Goal: Task Accomplishment & Management: Use online tool/utility

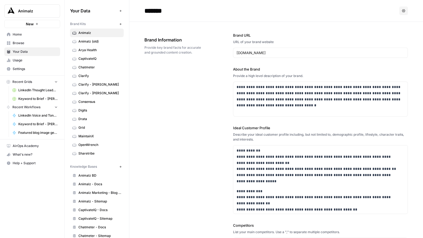
click at [30, 124] on span "Keyword to Brief - [PERSON_NAME] Code" at bounding box center [37, 124] width 39 height 5
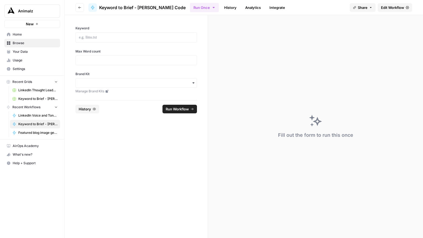
click at [221, 8] on link "History" at bounding box center [230, 7] width 19 height 9
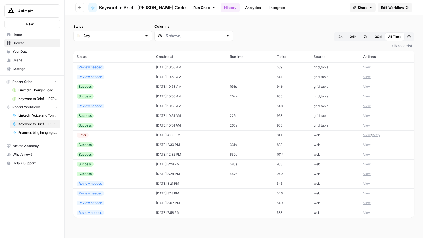
click at [93, 87] on div "Success" at bounding box center [84, 86] width 17 height 5
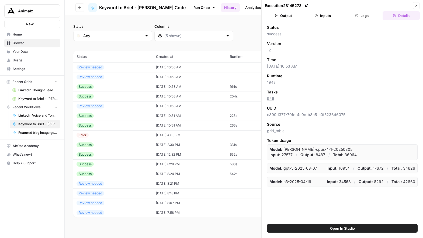
click at [366, 18] on button "Logs" at bounding box center [361, 15] width 37 height 9
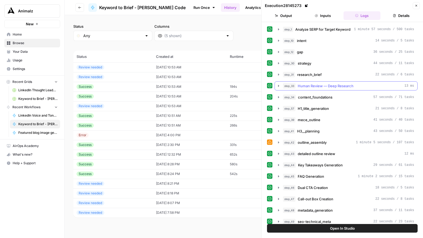
click at [277, 85] on icon "button" at bounding box center [278, 86] width 4 height 4
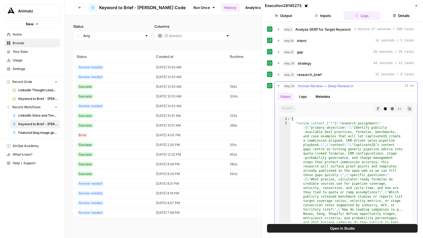
click at [277, 85] on icon "button" at bounding box center [278, 86] width 4 height 4
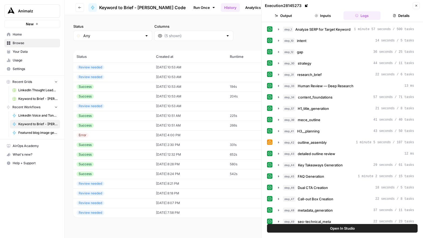
click at [417, 6] on icon "button" at bounding box center [415, 5] width 3 height 3
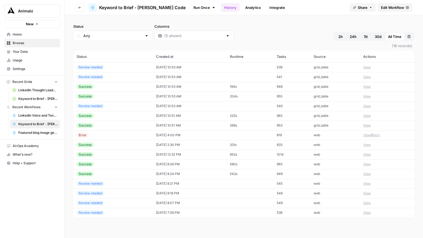
click at [388, 8] on span "Edit Workflow" at bounding box center [392, 7] width 23 height 5
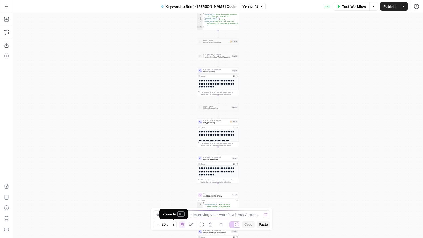
click at [174, 224] on icon "button" at bounding box center [173, 224] width 2 height 2
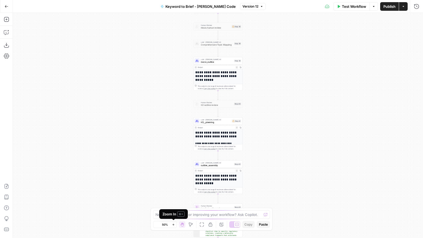
click at [174, 224] on icon "button" at bounding box center [173, 224] width 2 height 2
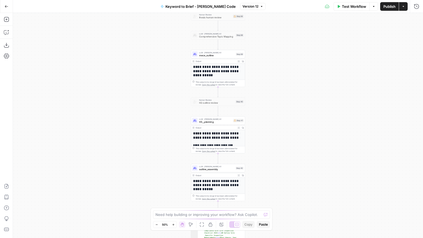
click at [174, 224] on icon "button" at bounding box center [173, 224] width 2 height 2
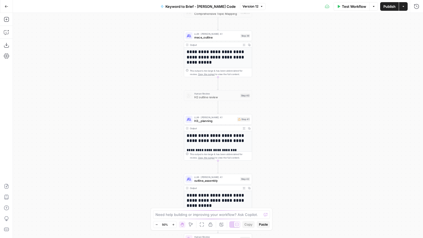
click at [174, 224] on icon "button" at bounding box center [173, 224] width 2 height 2
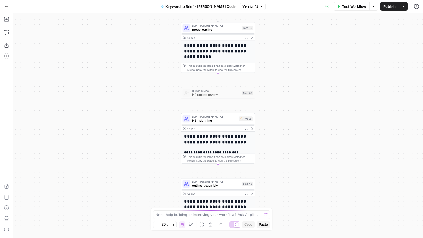
click at [174, 224] on icon "button" at bounding box center [173, 224] width 2 height 2
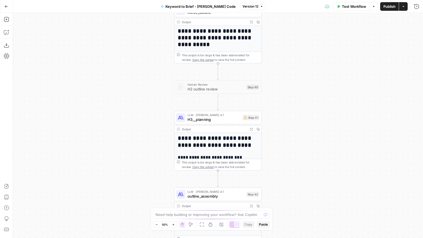
click at [174, 224] on icon "button" at bounding box center [173, 224] width 2 height 2
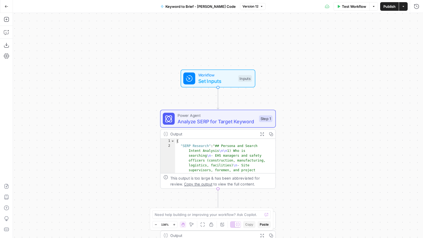
click at [215, 77] on span "Workflow" at bounding box center [216, 75] width 37 height 6
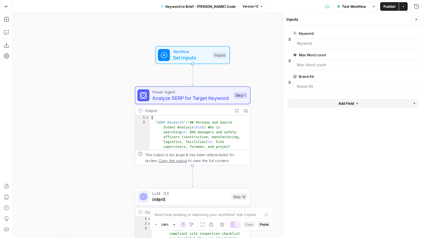
drag, startPoint x: 122, startPoint y: 94, endPoint x: 97, endPoint y: 71, distance: 34.5
click at [97, 71] on div "Workflow Set Inputs Inputs Power Agent Analyze SERP for Target Keyword Step 1 O…" at bounding box center [218, 125] width 410 height 225
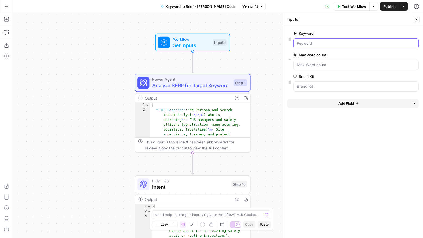
click at [299, 43] on input "Keyword" at bounding box center [356, 43] width 118 height 5
click at [307, 65] on count "Max Word count" at bounding box center [356, 64] width 118 height 5
click at [303, 85] on Kit "Brand Kit" at bounding box center [356, 86] width 118 height 5
click at [303, 67] on count "Max Word count" at bounding box center [356, 64] width 118 height 5
click at [305, 89] on div at bounding box center [355, 86] width 125 height 10
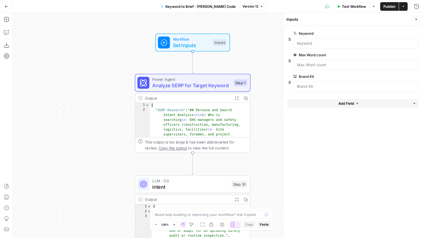
click at [5, 5] on icon "button" at bounding box center [7, 7] width 4 height 4
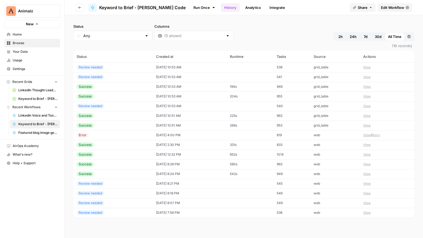
click at [27, 52] on span "Your Data" at bounding box center [35, 51] width 45 height 5
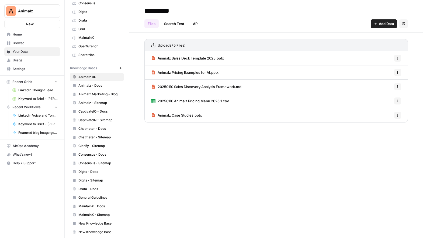
scroll to position [164, 0]
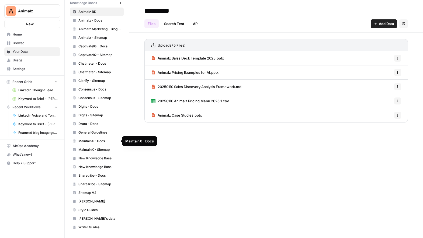
click at [97, 140] on span "MaintainX - Docs" at bounding box center [99, 141] width 43 height 5
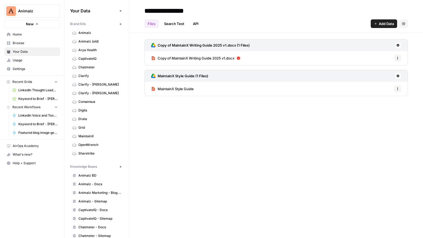
click at [89, 137] on span "MaintainX" at bounding box center [99, 136] width 43 height 5
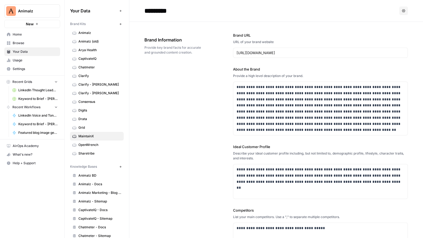
click at [399, 14] on button "Options" at bounding box center [403, 10] width 9 height 9
click at [172, 109] on div "**********" at bounding box center [275, 175] width 263 height 306
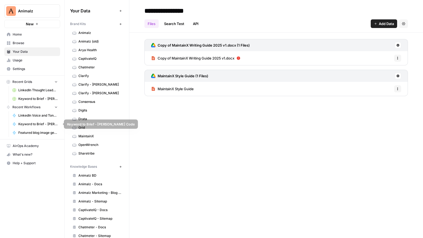
click at [31, 123] on span "Keyword to Brief - [PERSON_NAME] Code" at bounding box center [37, 124] width 39 height 5
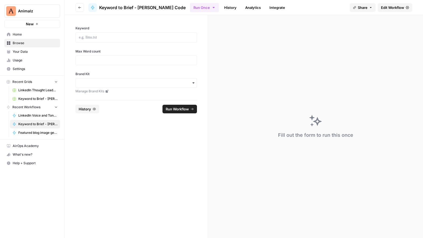
click at [393, 9] on span "Edit Workflow" at bounding box center [392, 7] width 23 height 5
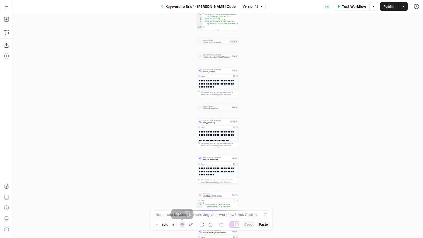
click at [174, 224] on icon "button" at bounding box center [173, 224] width 3 height 3
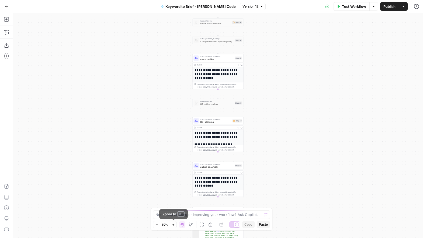
click at [174, 224] on icon "button" at bounding box center [173, 224] width 3 height 3
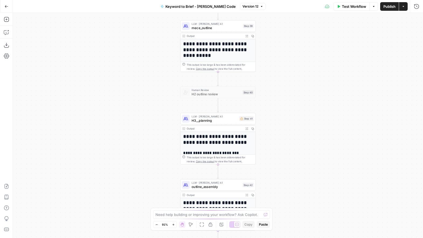
click at [174, 224] on icon "button" at bounding box center [173, 224] width 3 height 3
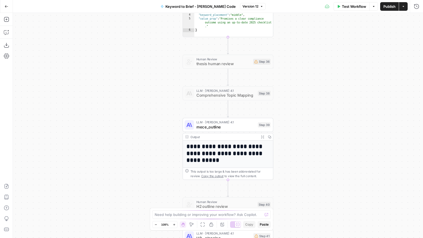
drag, startPoint x: 130, startPoint y: 106, endPoint x: 139, endPoint y: 172, distance: 67.1
click at [139, 175] on div "Workflow Set Inputs Inputs Power Agent Analyze SERP for Target Keyword Step 1 O…" at bounding box center [218, 125] width 410 height 225
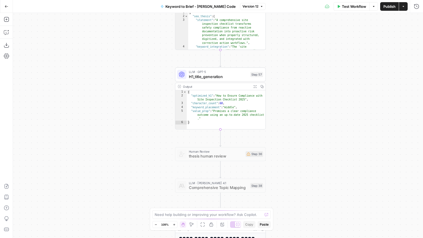
drag, startPoint x: 134, startPoint y: 85, endPoint x: 128, endPoint y: 152, distance: 67.3
click at [127, 156] on div "Workflow Set Inputs Inputs Power Agent Analyze SERP for Target Keyword Step 1 O…" at bounding box center [218, 125] width 410 height 225
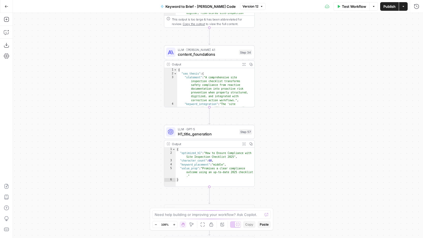
drag, startPoint x: 127, startPoint y: 119, endPoint x: 120, endPoint y: 181, distance: 62.0
click at [120, 182] on div "Workflow Set Inputs Inputs Power Agent Analyze SERP for Target Keyword Step 1 O…" at bounding box center [218, 125] width 410 height 225
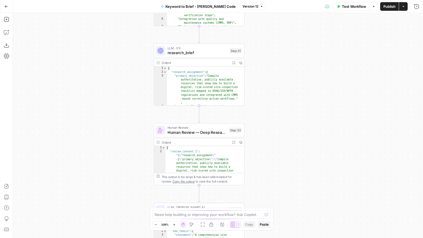
drag, startPoint x: 114, startPoint y: 182, endPoint x: 115, endPoint y: 103, distance: 79.9
click at [114, 183] on div "Workflow Set Inputs Inputs Power Agent Analyze SERP for Target Keyword Step 1 O…" at bounding box center [218, 125] width 410 height 225
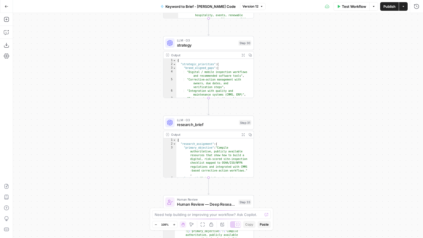
drag, startPoint x: 121, startPoint y: 159, endPoint x: 129, endPoint y: 164, distance: 9.3
click at [127, 188] on div "Workflow Set Inputs Inputs Power Agent Analyze SERP for Target Keyword Step 1 O…" at bounding box center [218, 125] width 410 height 225
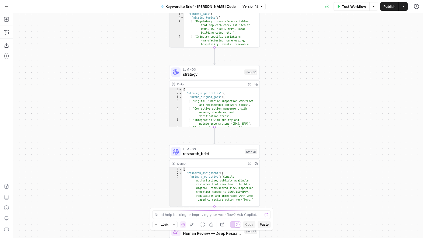
drag, startPoint x: 125, startPoint y: 171, endPoint x: 124, endPoint y: 180, distance: 8.1
click at [125, 194] on div "Workflow Set Inputs Inputs Power Agent Analyze SERP for Target Keyword Step 1 O…" at bounding box center [218, 125] width 410 height 225
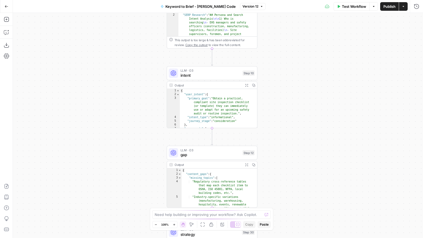
drag, startPoint x: 112, startPoint y: 129, endPoint x: 110, endPoint y: 154, distance: 24.6
click at [110, 157] on div "Workflow Set Inputs Inputs Power Agent Analyze SERP for Target Keyword Step 1 O…" at bounding box center [218, 125] width 410 height 225
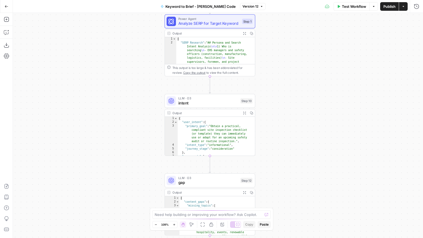
drag, startPoint x: 111, startPoint y: 82, endPoint x: 100, endPoint y: 163, distance: 81.3
click at [99, 168] on div "Workflow Set Inputs Inputs Power Agent Analyze SERP for Target Keyword Step 1 O…" at bounding box center [218, 125] width 410 height 225
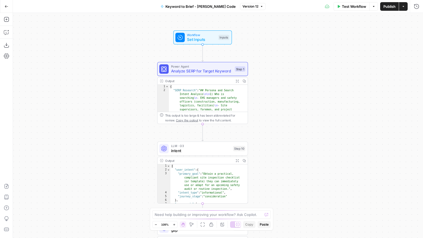
drag, startPoint x: 102, startPoint y: 104, endPoint x: 104, endPoint y: 90, distance: 13.9
click at [104, 90] on div "Workflow Set Inputs Inputs Power Agent Analyze SERP for Target Keyword Step 1 O…" at bounding box center [218, 125] width 410 height 225
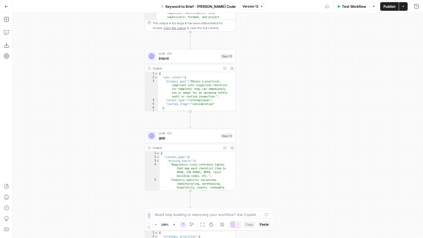
drag, startPoint x: 114, startPoint y: 122, endPoint x: 101, endPoint y: 73, distance: 50.9
click at [99, 72] on div "Workflow Set Inputs Inputs Power Agent Analyze SERP for Target Keyword Step 1 O…" at bounding box center [218, 125] width 410 height 225
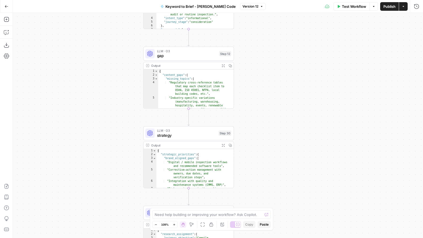
drag, startPoint x: 111, startPoint y: 150, endPoint x: 110, endPoint y: 68, distance: 82.1
click at [110, 68] on div "Workflow Set Inputs Inputs Power Agent Analyze SERP for Target Keyword Step 1 O…" at bounding box center [218, 125] width 410 height 225
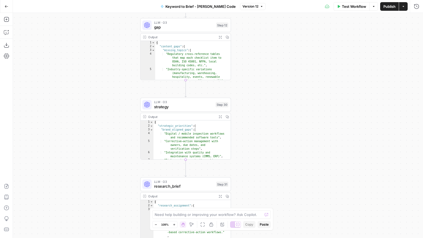
drag, startPoint x: 93, startPoint y: 180, endPoint x: 91, endPoint y: 157, distance: 23.5
click at [91, 157] on div "Workflow Set Inputs Inputs Power Agent Analyze SERP for Target Keyword Step 1 O…" at bounding box center [218, 125] width 410 height 225
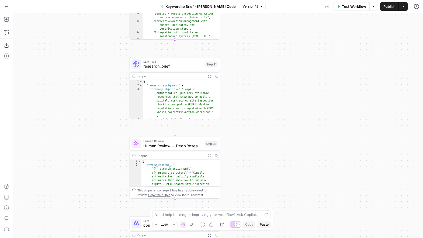
drag, startPoint x: 97, startPoint y: 177, endPoint x: 86, endPoint y: 62, distance: 115.4
click at [86, 62] on div "Workflow Set Inputs Inputs Power Agent Analyze SERP for Target Keyword Step 1 O…" at bounding box center [218, 125] width 410 height 225
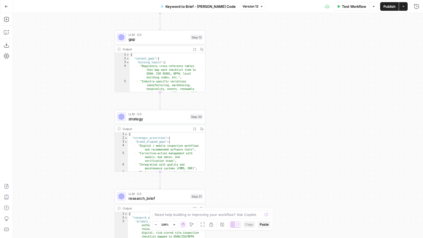
drag, startPoint x: 93, startPoint y: 87, endPoint x: 120, endPoint y: 187, distance: 103.8
click at [84, 183] on div "Workflow Set Inputs Inputs Power Agent Analyze SERP for Target Keyword Step 1 O…" at bounding box center [218, 125] width 410 height 225
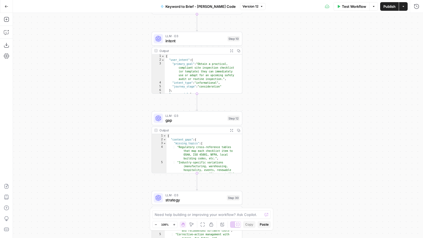
drag, startPoint x: 94, startPoint y: 85, endPoint x: 132, endPoint y: 163, distance: 85.8
click at [132, 163] on div "Workflow Set Inputs Inputs Power Agent Analyze SERP for Target Keyword Step 1 O…" at bounding box center [218, 125] width 410 height 225
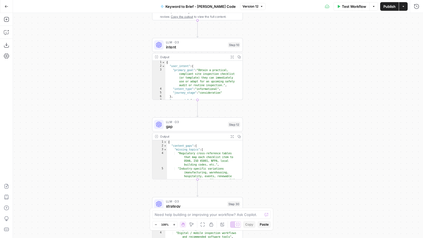
drag, startPoint x: 99, startPoint y: 123, endPoint x: 107, endPoint y: 139, distance: 17.8
click at [107, 139] on div "Workflow Set Inputs Inputs Power Agent Analyze SERP for Target Keyword Step 1 O…" at bounding box center [218, 125] width 410 height 225
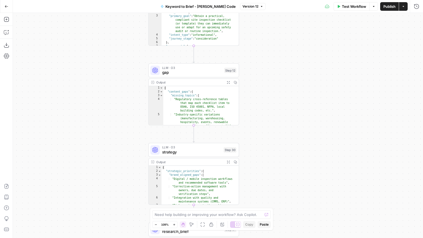
drag, startPoint x: 123, startPoint y: 151, endPoint x: 113, endPoint y: 98, distance: 54.2
click at [113, 98] on div "Workflow Set Inputs Inputs Power Agent Analyze SERP for Target Keyword Step 1 O…" at bounding box center [218, 125] width 410 height 225
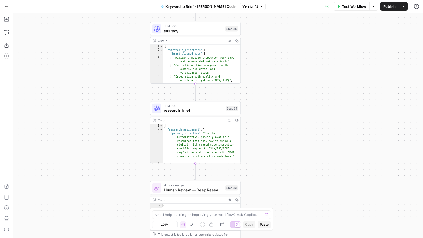
drag, startPoint x: 113, startPoint y: 158, endPoint x: 123, endPoint y: 57, distance: 101.5
click at [123, 54] on div "Workflow Set Inputs Inputs Power Agent Analyze SERP for Target Keyword Step 1 O…" at bounding box center [218, 125] width 410 height 225
click at [203, 112] on span "research_brief" at bounding box center [194, 110] width 60 height 6
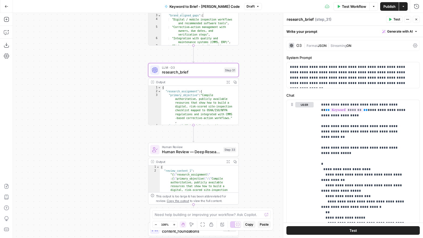
drag, startPoint x: 112, startPoint y: 162, endPoint x: 109, endPoint y: 130, distance: 31.9
click at [109, 130] on div "Workflow Set Inputs Inputs Power Agent Analyze SERP for Target Keyword Step 1 O…" at bounding box center [218, 125] width 410 height 225
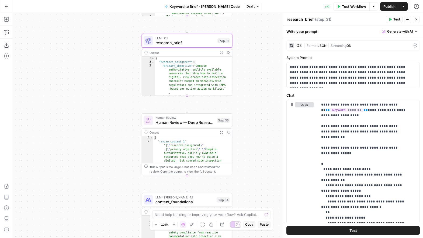
drag, startPoint x: 109, startPoint y: 172, endPoint x: 104, endPoint y: 145, distance: 27.5
click at [104, 145] on div "Workflow Set Inputs Inputs Power Agent Analyze SERP for Target Keyword Step 1 O…" at bounding box center [218, 125] width 410 height 225
click at [195, 121] on span "Human Review — Deep Research" at bounding box center [184, 122] width 59 height 6
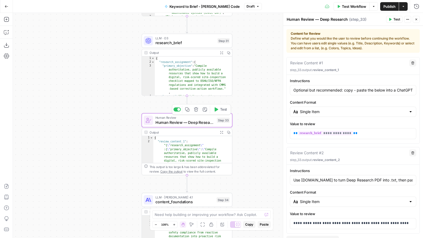
click at [218, 108] on icon "button" at bounding box center [215, 109] width 5 height 5
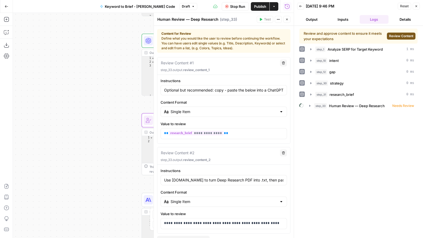
click at [399, 36] on span "Review Content" at bounding box center [401, 36] width 24 height 5
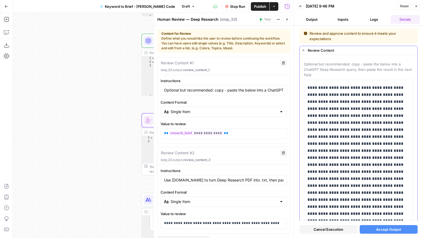
scroll to position [12, 0]
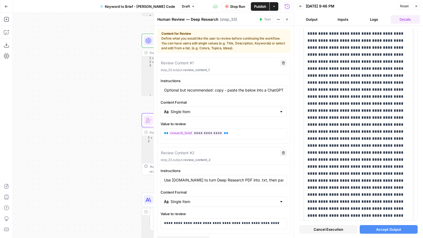
scroll to position [0, 0]
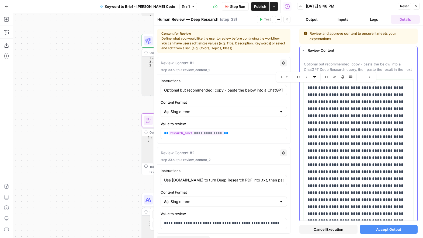
drag, startPoint x: 352, startPoint y: 152, endPoint x: 307, endPoint y: 89, distance: 77.2
copy p "**********"
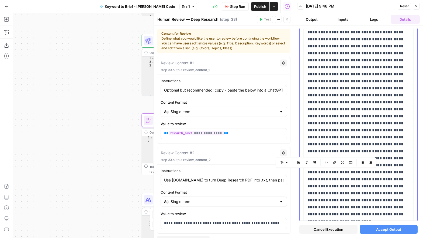
scroll to position [433, 0]
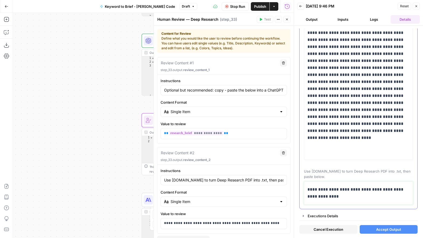
click at [327, 193] on p "**********" at bounding box center [356, 193] width 98 height 14
click at [327, 192] on p "**********" at bounding box center [356, 193] width 98 height 14
click at [362, 198] on p "**********" at bounding box center [356, 193] width 98 height 14
drag, startPoint x: 364, startPoint y: 197, endPoint x: 291, endPoint y: 183, distance: 74.1
click at [293, 183] on div "**********" at bounding box center [357, 119] width 129 height 238
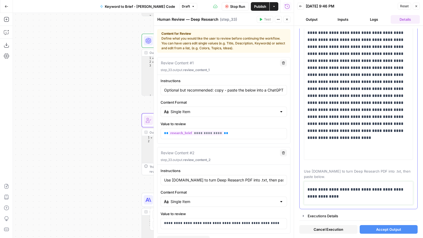
click at [350, 199] on p "**********" at bounding box center [356, 193] width 98 height 14
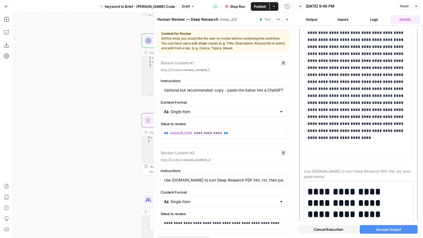
scroll to position [3578, 0]
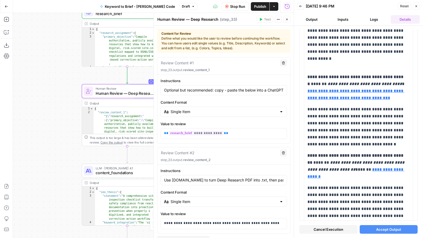
drag, startPoint x: 104, startPoint y: 89, endPoint x: 44, endPoint y: 61, distance: 66.1
click at [44, 60] on div "Workflow Set Inputs Inputs Power Agent Analyze SERP for Target Keyword Step 1 O…" at bounding box center [153, 125] width 280 height 225
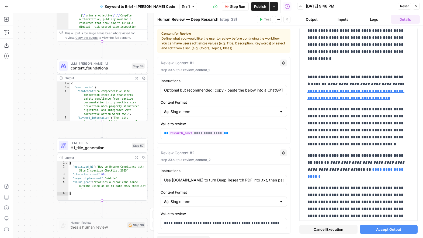
drag, startPoint x: 37, startPoint y: 154, endPoint x: 11, endPoint y: 55, distance: 102.2
click at [11, 55] on div "Add Steps Copilot Download as JSON Settings Import JSON AirOps Academy Help Giv…" at bounding box center [146, 125] width 293 height 225
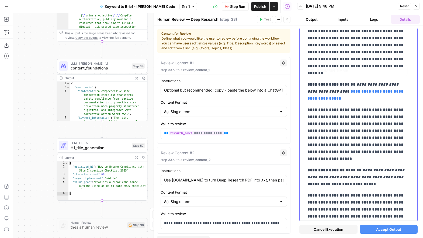
type input "[URL][DOMAIN_NAME]"
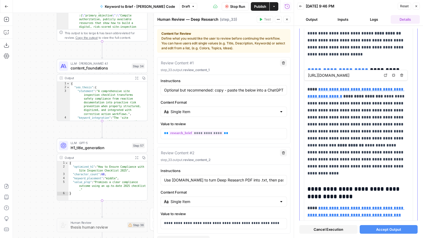
type input "[URL][DOMAIN_NAME]"
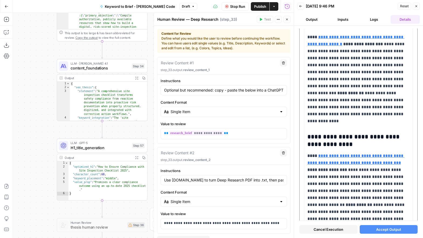
scroll to position [1652, 0]
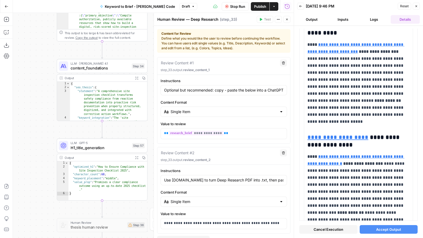
click at [416, 5] on icon "button" at bounding box center [415, 6] width 3 height 3
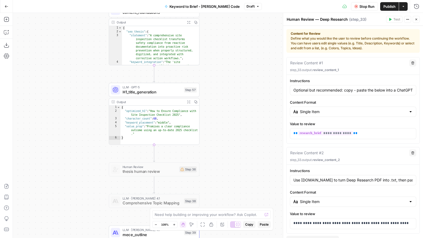
drag, startPoint x: 199, startPoint y: 104, endPoint x: 244, endPoint y: 59, distance: 63.4
click at [244, 58] on div "Workflow Set Inputs Inputs Power Agent Analyze SERP for Target Keyword Step 1 O…" at bounding box center [218, 125] width 410 height 225
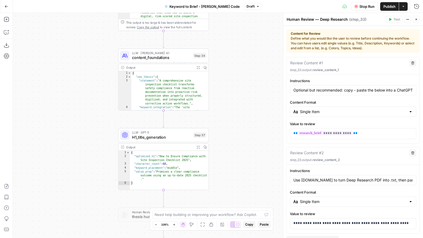
drag, startPoint x: 66, startPoint y: 116, endPoint x: 70, endPoint y: 209, distance: 93.5
click at [70, 209] on div "Workflow Set Inputs Inputs Power Agent Analyze SERP for Target Keyword Step 1 O…" at bounding box center [218, 125] width 410 height 225
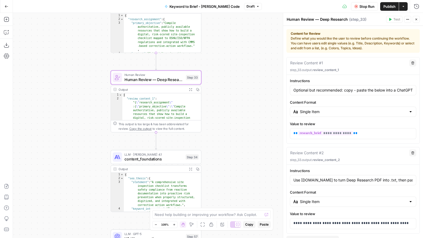
drag, startPoint x: 61, startPoint y: 138, endPoint x: 62, endPoint y: 196, distance: 57.9
click at [62, 196] on div "Workflow Set Inputs Inputs Power Agent Analyze SERP for Target Keyword Step 1 O…" at bounding box center [218, 125] width 410 height 225
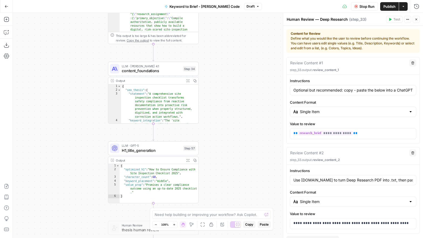
drag, startPoint x: 57, startPoint y: 160, endPoint x: 62, endPoint y: 107, distance: 53.3
click at [59, 104] on div "Workflow Set Inputs Inputs Power Agent Analyze SERP for Target Keyword Step 1 O…" at bounding box center [218, 125] width 410 height 225
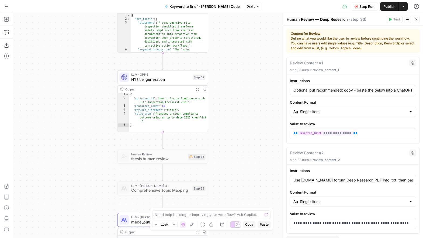
drag, startPoint x: 72, startPoint y: 159, endPoint x: 84, endPoint y: 77, distance: 82.9
click at [84, 77] on div "Workflow Set Inputs Inputs Power Agent Analyze SERP for Target Keyword Step 1 O…" at bounding box center [218, 125] width 410 height 225
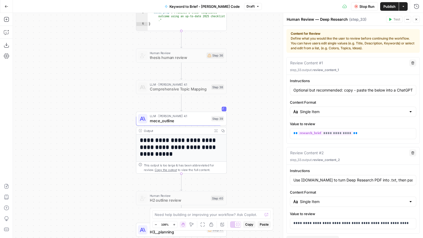
drag, startPoint x: 72, startPoint y: 147, endPoint x: 88, endPoint y: 63, distance: 85.5
click at [88, 63] on div "Workflow Set Inputs Inputs Power Agent Analyze SERP for Target Keyword Step 1 O…" at bounding box center [218, 125] width 410 height 225
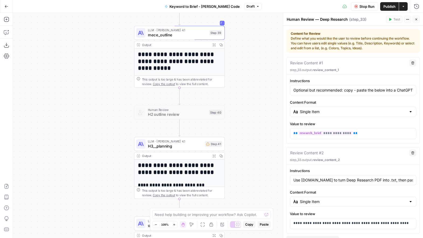
drag, startPoint x: 103, startPoint y: 173, endPoint x: 107, endPoint y: 101, distance: 72.0
click at [101, 89] on div "Workflow Set Inputs Inputs Power Agent Analyze SERP for Target Keyword Step 1 O…" at bounding box center [218, 125] width 410 height 225
click at [184, 115] on span "H2 outline review" at bounding box center [177, 114] width 59 height 6
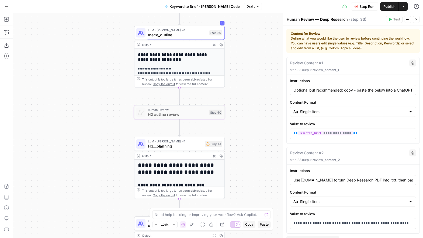
scroll to position [109, 0]
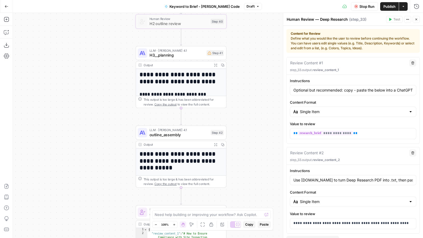
drag, startPoint x: 72, startPoint y: 155, endPoint x: 75, endPoint y: 68, distance: 86.7
click at [75, 68] on div "Workflow Set Inputs Inputs Power Agent Analyze SERP for Target Keyword Step 1 O…" at bounding box center [218, 125] width 410 height 225
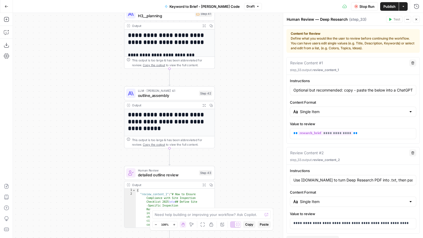
drag, startPoint x: 113, startPoint y: 135, endPoint x: 103, endPoint y: 99, distance: 37.2
click at [103, 99] on div "Workflow Set Inputs Inputs Power Agent Analyze SERP for Target Keyword Step 1 O…" at bounding box center [218, 125] width 410 height 225
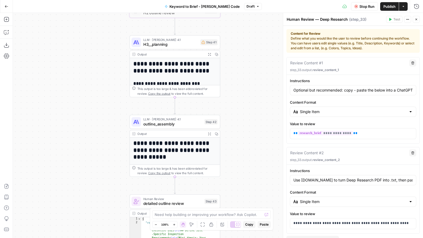
drag, startPoint x: 104, startPoint y: 61, endPoint x: 110, endPoint y: 83, distance: 21.9
click at [110, 83] on div "Workflow Set Inputs Inputs Power Agent Analyze SERP for Target Keyword Step 1 O…" at bounding box center [218, 125] width 410 height 225
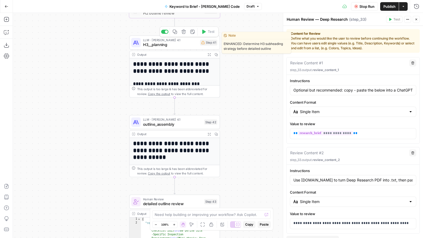
click at [163, 44] on span "H3__planning" at bounding box center [170, 45] width 55 height 6
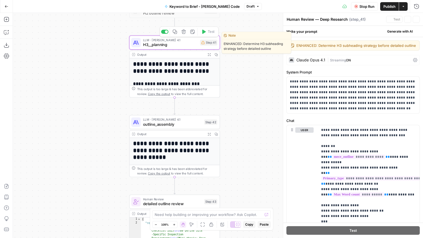
type textarea "H3__planning"
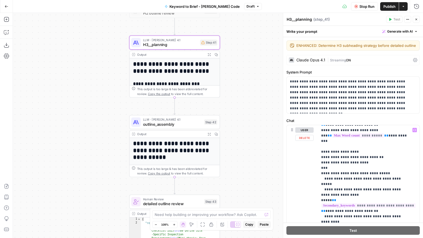
scroll to position [113, 0]
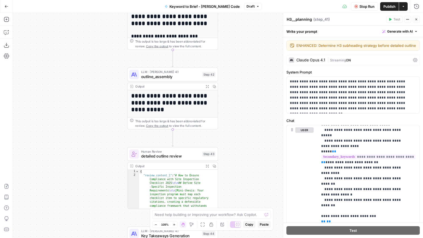
drag, startPoint x: 87, startPoint y: 146, endPoint x: 84, endPoint y: 95, distance: 50.7
click at [84, 95] on div "Workflow Set Inputs Inputs Power Agent Analyze SERP for Target Keyword Step 1 O…" at bounding box center [218, 125] width 410 height 225
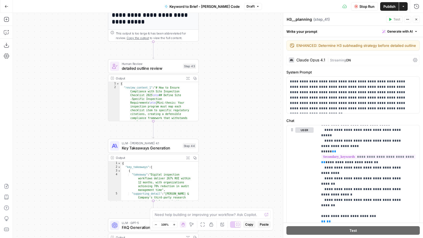
drag, startPoint x: 90, startPoint y: 129, endPoint x: 75, endPoint y: 68, distance: 63.7
click at [75, 68] on div "Workflow Set Inputs Inputs Power Agent Analyze SERP for Target Keyword Step 1 O…" at bounding box center [218, 125] width 410 height 225
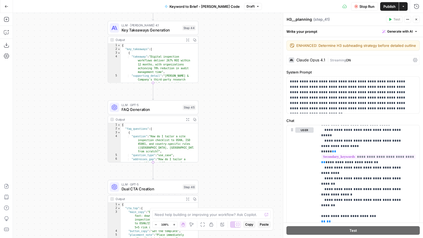
drag, startPoint x: 58, startPoint y: 174, endPoint x: 55, endPoint y: 80, distance: 94.0
click at [55, 80] on div "Workflow Set Inputs Inputs Power Agent Analyze SERP for Target Keyword Step 1 O…" at bounding box center [218, 125] width 410 height 225
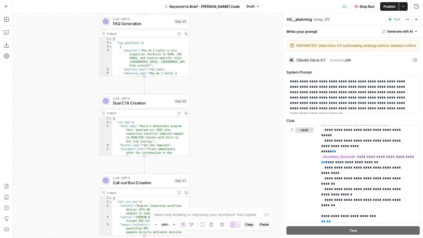
drag, startPoint x: 70, startPoint y: 134, endPoint x: 78, endPoint y: 68, distance: 66.2
click at [58, 62] on div "Workflow Set Inputs Inputs Power Agent Analyze SERP for Target Keyword Step 1 O…" at bounding box center [218, 125] width 410 height 225
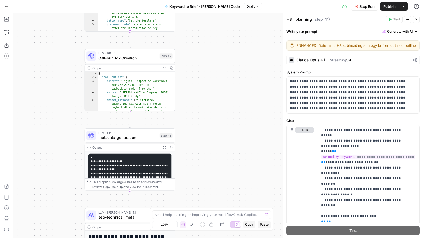
drag, startPoint x: 41, startPoint y: 180, endPoint x: 71, endPoint y: 64, distance: 119.4
click at [24, 57] on div "Workflow Set Inputs Inputs Power Agent Analyze SERP for Target Keyword Step 1 O…" at bounding box center [218, 125] width 410 height 225
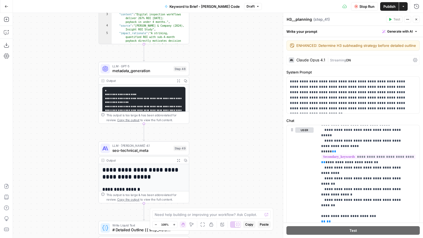
drag, startPoint x: 47, startPoint y: 129, endPoint x: 160, endPoint y: 89, distance: 120.2
click at [60, 66] on div "Workflow Set Inputs Inputs Power Agent Analyze SERP for Target Keyword Step 1 O…" at bounding box center [218, 125] width 410 height 225
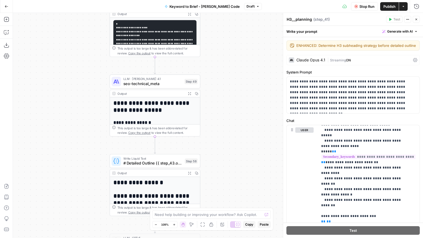
drag, startPoint x: 67, startPoint y: 141, endPoint x: 70, endPoint y: 89, distance: 52.6
click at [70, 89] on div "Workflow Set Inputs Inputs Power Agent Analyze SERP for Target Keyword Step 1 O…" at bounding box center [218, 125] width 410 height 225
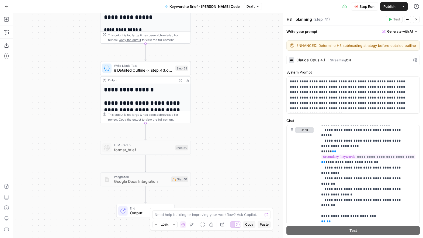
drag, startPoint x: 61, startPoint y: 158, endPoint x: 54, endPoint y: 79, distance: 79.4
click at [54, 79] on div "Workflow Set Inputs Inputs Power Agent Analyze SERP for Target Keyword Step 1 O…" at bounding box center [218, 125] width 410 height 225
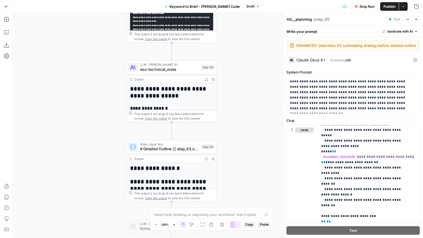
drag, startPoint x: 67, startPoint y: 55, endPoint x: 93, endPoint y: 133, distance: 81.5
click at [93, 134] on div "Workflow Set Inputs Inputs Power Agent Analyze SERP for Target Keyword Step 1 O…" at bounding box center [218, 125] width 410 height 225
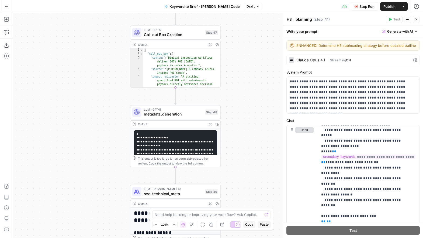
drag, startPoint x: 87, startPoint y: 95, endPoint x: 87, endPoint y: 196, distance: 100.9
click at [89, 201] on div "Workflow Set Inputs Inputs Power Agent Analyze SERP for Target Keyword Step 1 O…" at bounding box center [218, 125] width 410 height 225
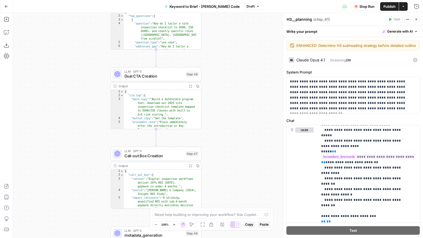
drag, startPoint x: 99, startPoint y: 69, endPoint x: 80, endPoint y: 211, distance: 143.4
click at [80, 211] on div "Workflow Set Inputs Inputs Power Agent Analyze SERP for Target Keyword Step 1 O…" at bounding box center [218, 125] width 410 height 225
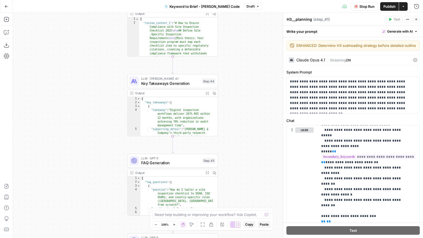
drag, startPoint x: 76, startPoint y: 61, endPoint x: 93, endPoint y: 206, distance: 145.5
click at [93, 206] on div "Workflow Set Inputs Inputs Power Agent Analyze SERP for Target Keyword Step 1 O…" at bounding box center [218, 125] width 410 height 225
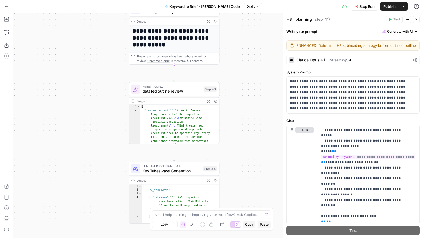
drag, startPoint x: 78, startPoint y: 79, endPoint x: 79, endPoint y: 166, distance: 87.2
click at [79, 166] on div "Workflow Set Inputs Inputs Power Agent Analyze SERP for Target Keyword Step 1 O…" at bounding box center [218, 125] width 410 height 225
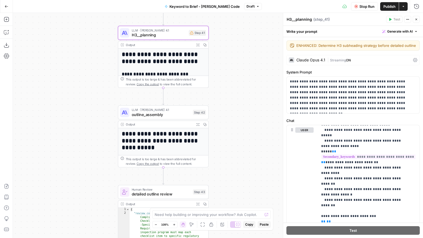
drag, startPoint x: 75, startPoint y: 63, endPoint x: 61, endPoint y: 164, distance: 102.1
click at [61, 165] on div "Workflow Set Inputs Inputs Power Agent Analyze SERP for Target Keyword Step 1 O…" at bounding box center [218, 125] width 410 height 225
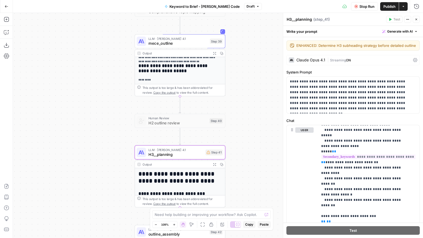
drag, startPoint x: 78, startPoint y: 77, endPoint x: 90, endPoint y: 143, distance: 67.4
click at [89, 169] on div "Workflow Set Inputs Inputs Power Agent Analyze SERP for Target Keyword Step 1 O…" at bounding box center [218, 125] width 410 height 225
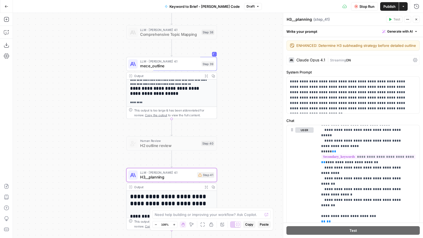
drag, startPoint x: 83, startPoint y: 118, endPoint x: 84, endPoint y: 156, distance: 37.7
click at [84, 156] on div "Workflow Set Inputs Inputs Power Agent Analyze SERP for Target Keyword Step 1 O…" at bounding box center [218, 125] width 410 height 225
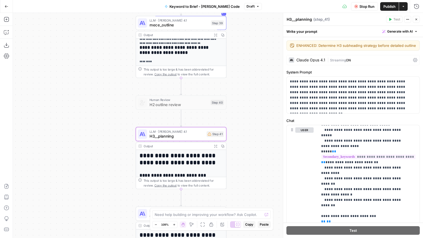
drag, startPoint x: 61, startPoint y: 131, endPoint x: 71, endPoint y: 57, distance: 74.9
click at [70, 54] on div "Workflow Set Inputs Inputs Power Agent Analyze SERP for Target Keyword Step 1 O…" at bounding box center [218, 125] width 410 height 225
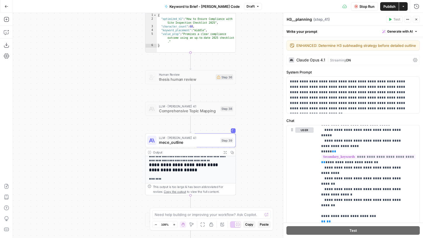
drag, startPoint x: 79, startPoint y: 76, endPoint x: 88, endPoint y: 191, distance: 115.1
click at [88, 191] on div "Workflow Set Inputs Inputs Power Agent Analyze SERP for Target Keyword Step 1 O…" at bounding box center [218, 125] width 410 height 225
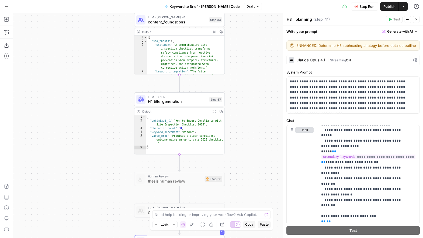
drag, startPoint x: 86, startPoint y: 107, endPoint x: 75, endPoint y: 210, distance: 103.4
click at [75, 210] on div "Workflow Set Inputs Inputs Power Agent Analyze SERP for Target Keyword Step 1 O…" at bounding box center [218, 125] width 410 height 225
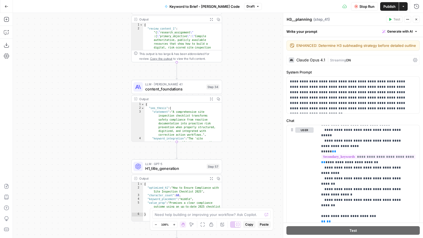
drag, startPoint x: 76, startPoint y: 93, endPoint x: 73, endPoint y: 160, distance: 67.1
click at [73, 160] on div "Workflow Set Inputs Inputs Power Agent Analyze SERP for Target Keyword Step 1 O…" at bounding box center [218, 125] width 410 height 225
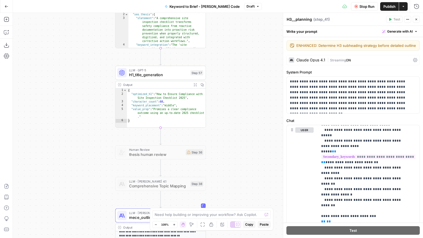
drag, startPoint x: 100, startPoint y: 156, endPoint x: 83, endPoint y: 44, distance: 114.0
click at [83, 43] on div "Workflow Set Inputs Inputs Power Agent Analyze SERP for Target Keyword Step 1 O…" at bounding box center [218, 125] width 410 height 225
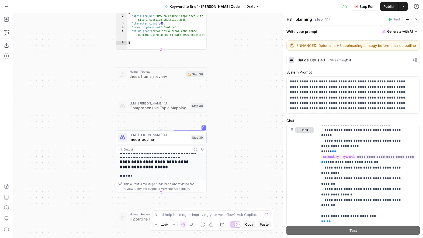
drag, startPoint x: 75, startPoint y: 159, endPoint x: 76, endPoint y: 101, distance: 57.6
click at [76, 101] on div "Workflow Set Inputs Inputs Power Agent Analyze SERP for Target Keyword Step 1 O…" at bounding box center [218, 125] width 410 height 225
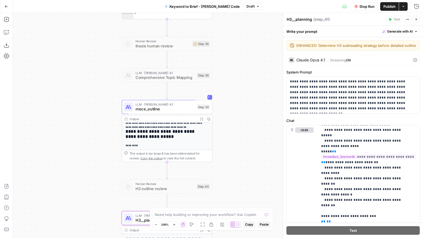
drag, startPoint x: 86, startPoint y: 131, endPoint x: 89, endPoint y: 121, distance: 10.6
click at [89, 121] on div "Workflow Set Inputs Inputs Power Agent Analyze SERP for Target Keyword Step 1 O…" at bounding box center [218, 125] width 410 height 225
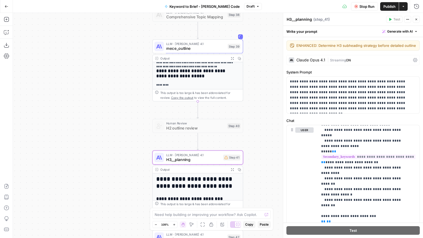
drag, startPoint x: 92, startPoint y: 144, endPoint x: 114, endPoint y: 103, distance: 46.6
click at [114, 103] on div "Workflow Set Inputs Inputs Power Agent Analyze SERP for Target Keyword Step 1 O…" at bounding box center [218, 125] width 410 height 225
